Goal: Task Accomplishment & Management: Manage account settings

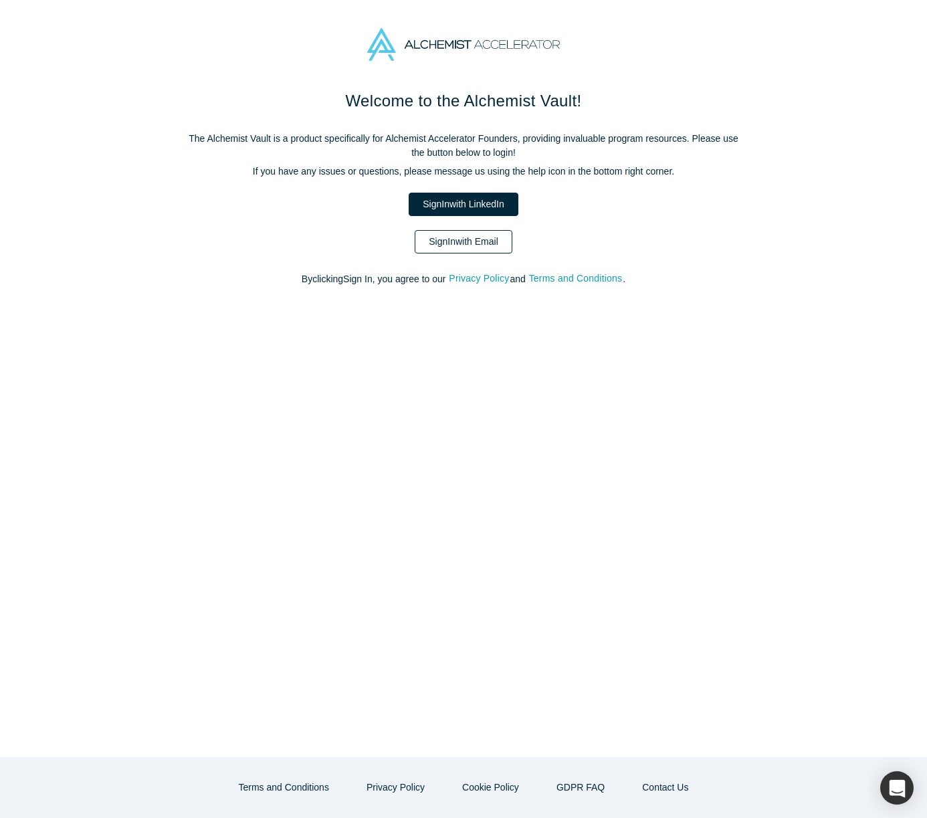
click at [484, 242] on link "Sign In with Email" at bounding box center [464, 241] width 98 height 23
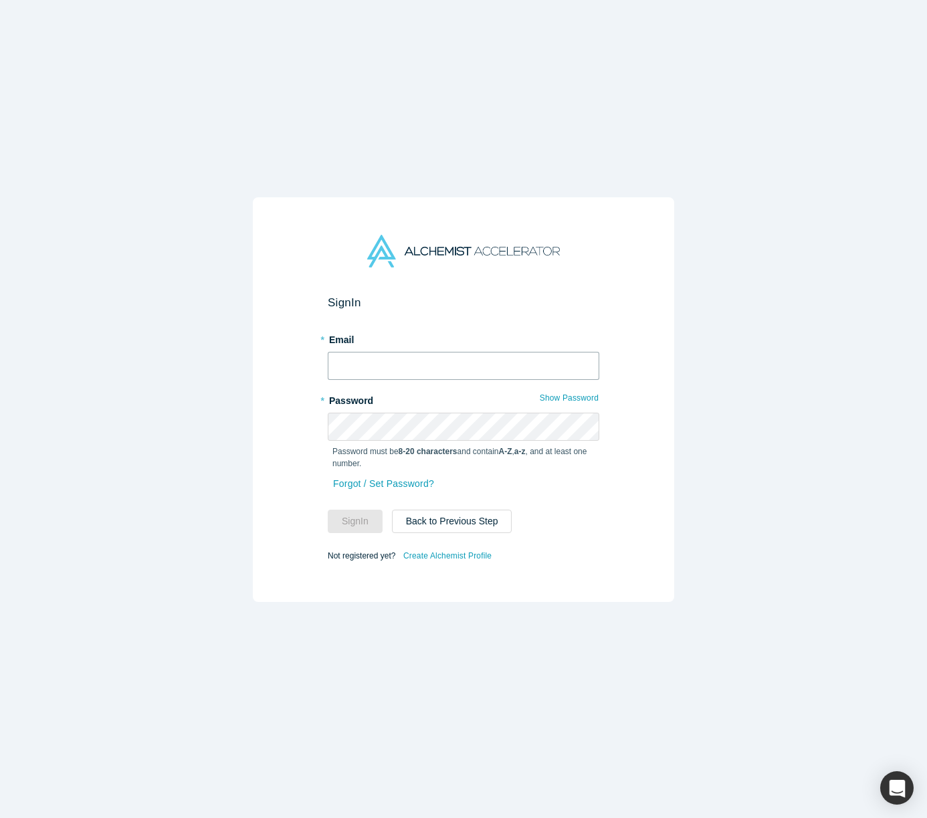
type input "[PERSON_NAME][EMAIL_ADDRESS][PERSON_NAME][DOMAIN_NAME]"
click at [415, 358] on input "[PERSON_NAME][EMAIL_ADDRESS][PERSON_NAME][DOMAIN_NAME]" at bounding box center [464, 366] width 272 height 28
click at [364, 520] on button "Sign In" at bounding box center [355, 521] width 55 height 23
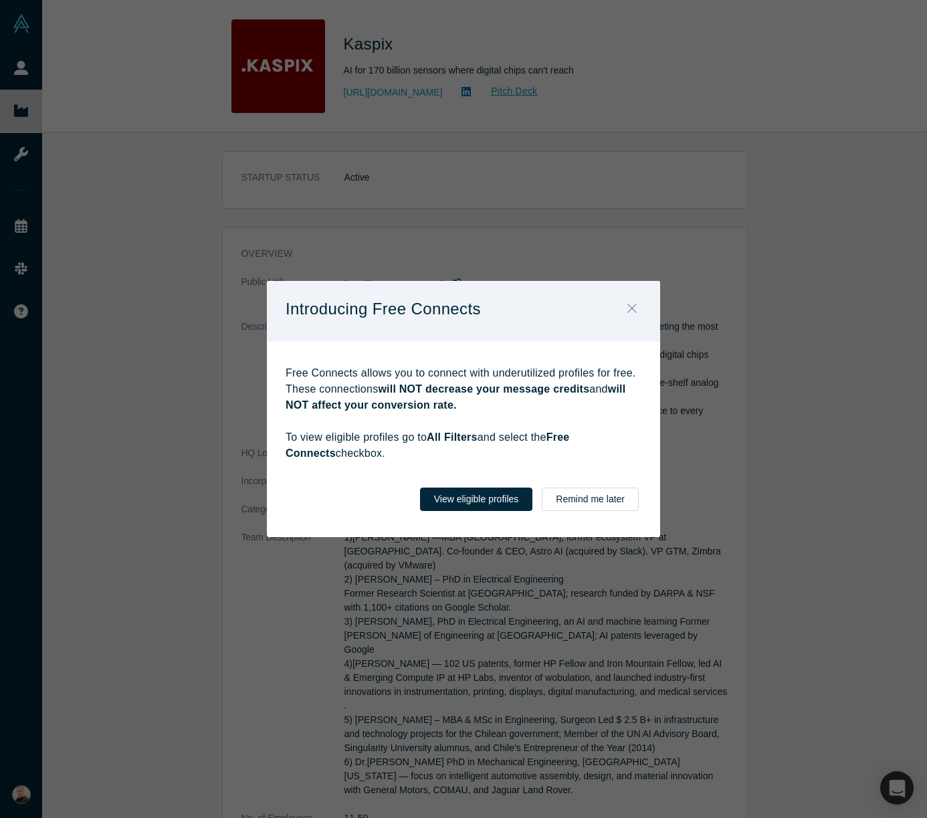
click at [629, 308] on icon "Close" at bounding box center [631, 308] width 9 height 15
